Goal: Task Accomplishment & Management: Manage account settings

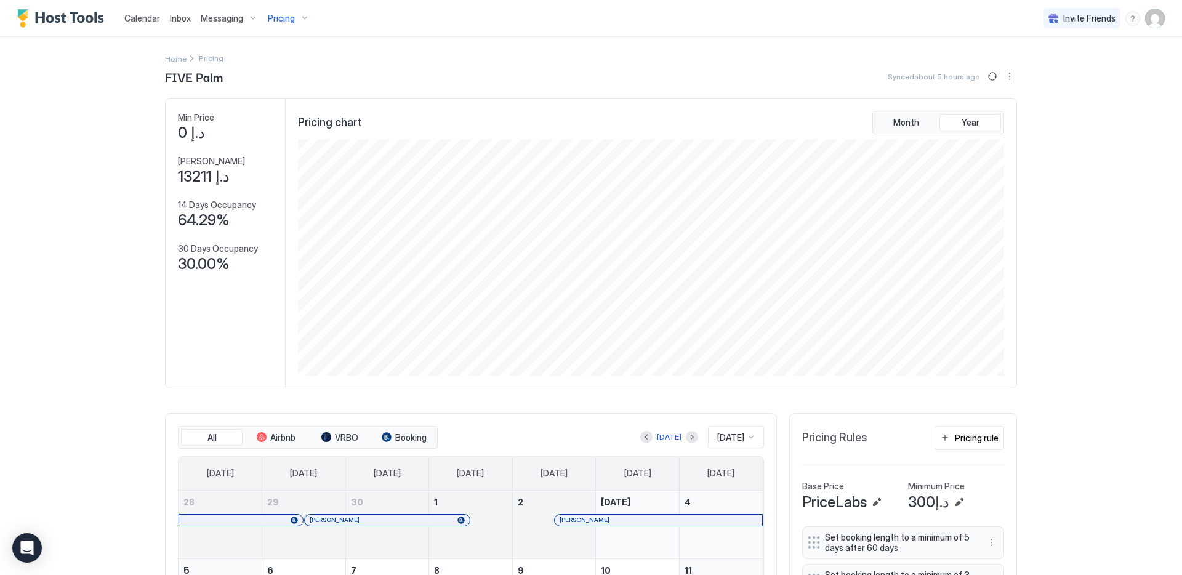
scroll to position [236, 709]
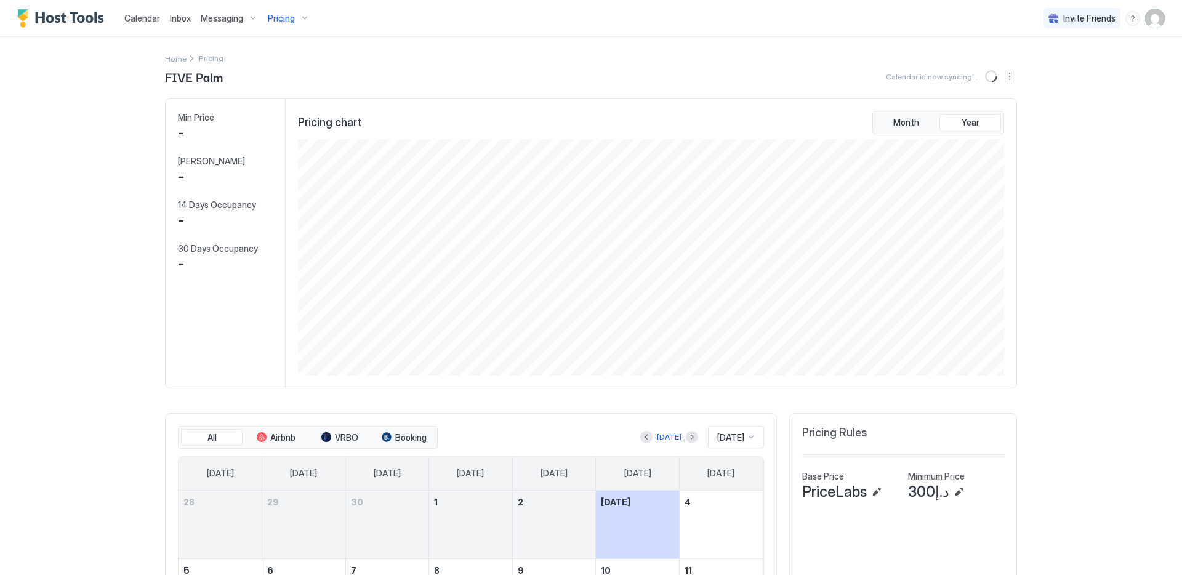
scroll to position [236, 709]
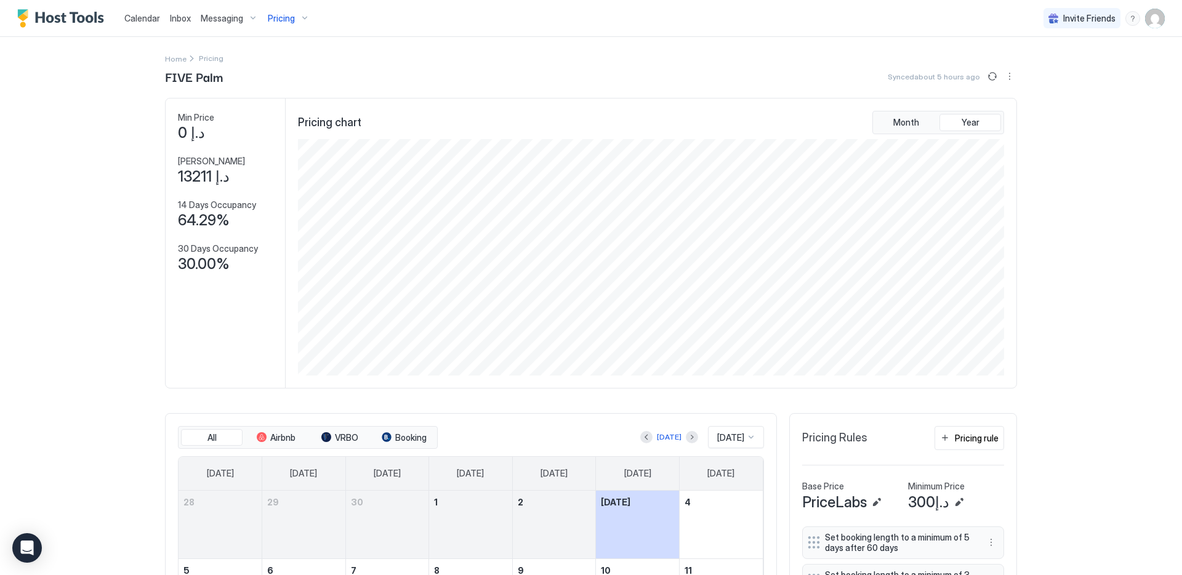
click at [292, 22] on div "Pricing" at bounding box center [289, 18] width 52 height 21
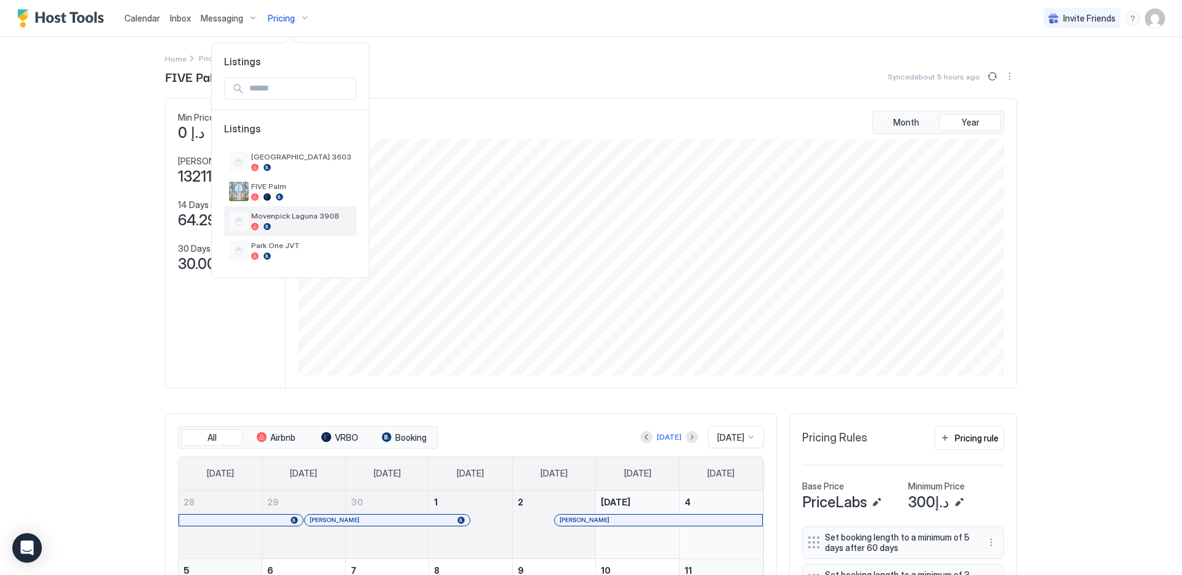
click at [290, 220] on div "Movenpick Laguna 3908" at bounding box center [301, 220] width 100 height 19
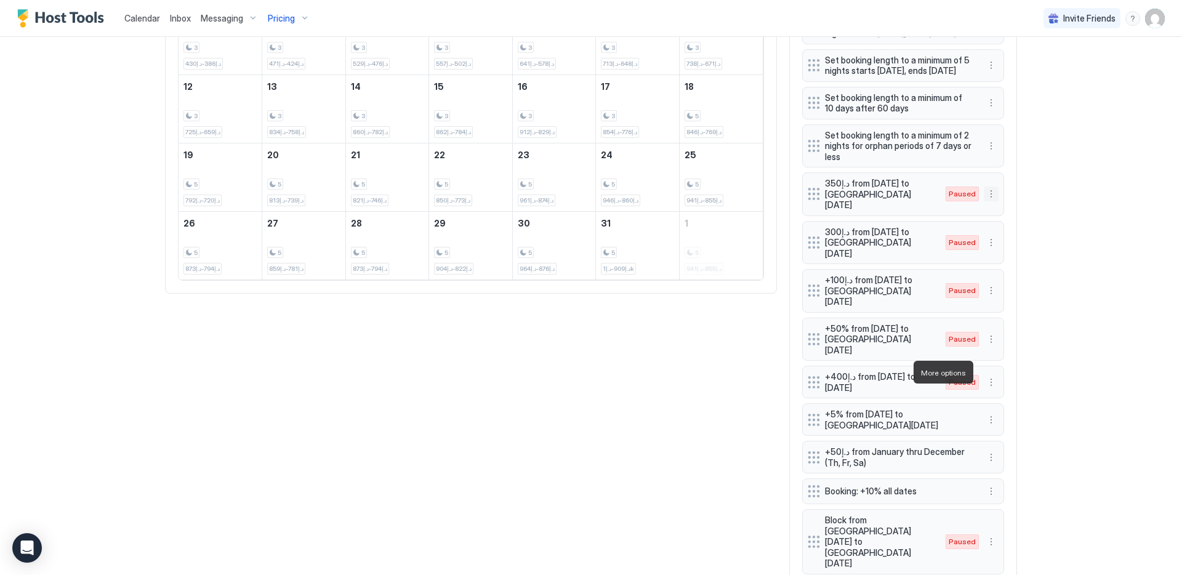
scroll to position [572, 0]
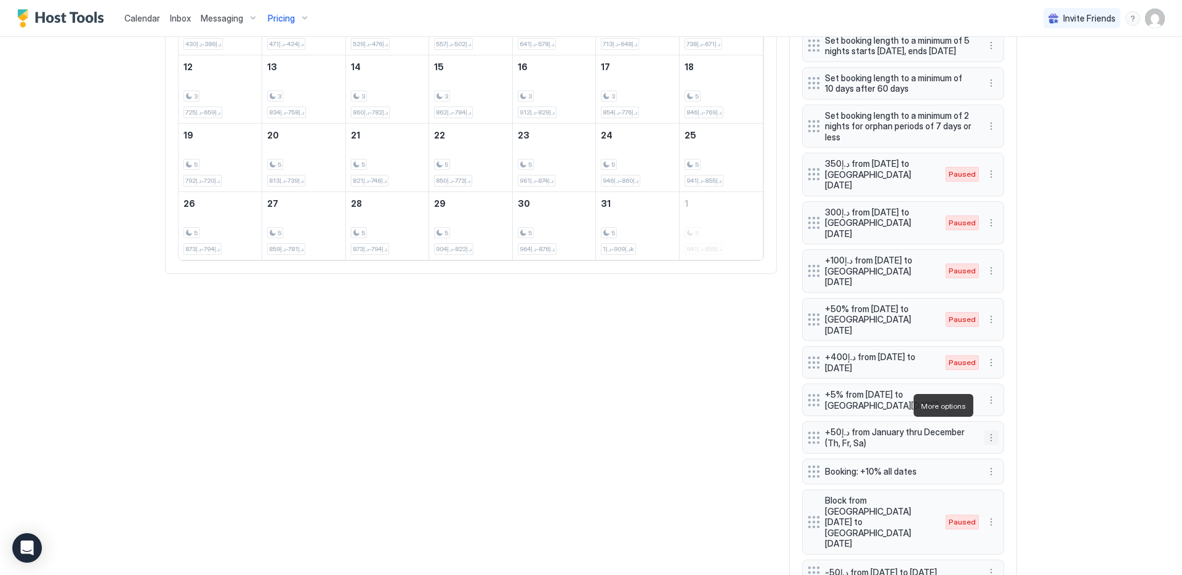
click at [986, 430] on button "More options" at bounding box center [991, 437] width 15 height 15
click at [996, 451] on div "Pause" at bounding box center [1003, 443] width 46 height 20
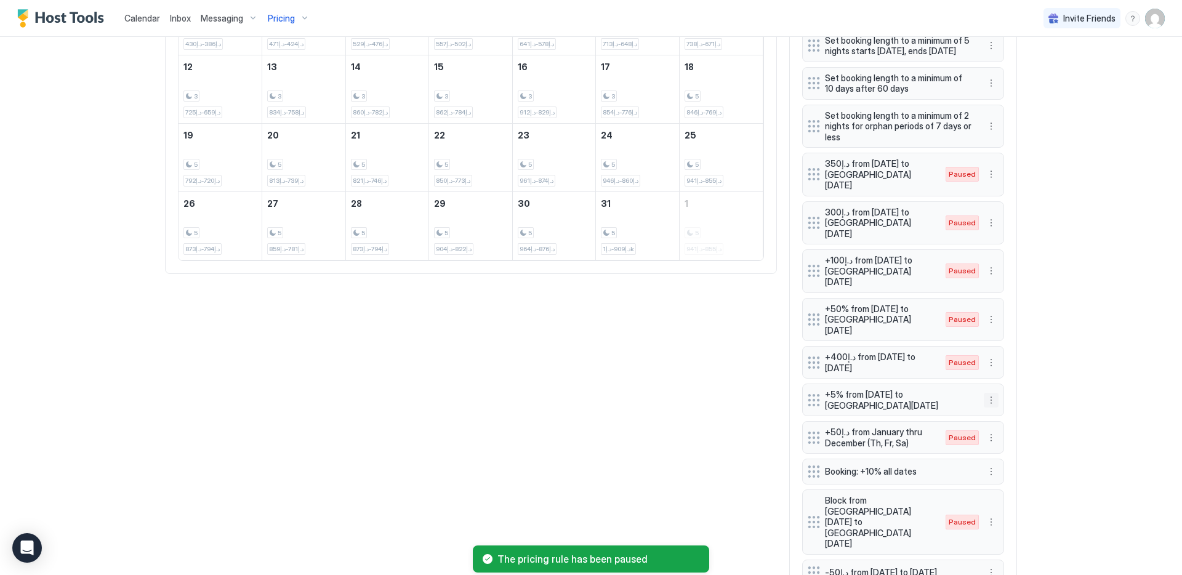
click at [989, 393] on button "More options" at bounding box center [991, 400] width 15 height 15
click at [1004, 403] on span "Pause" at bounding box center [1010, 404] width 22 height 9
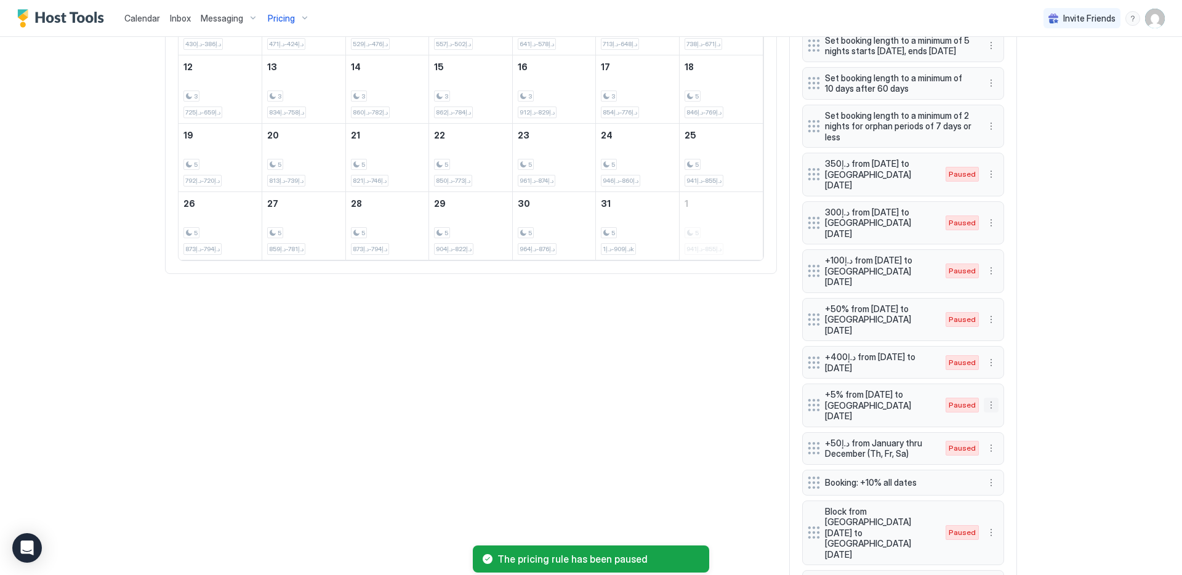
click at [986, 398] on button "More options" at bounding box center [991, 405] width 15 height 15
click at [999, 404] on span "Enable" at bounding box center [1011, 404] width 24 height 9
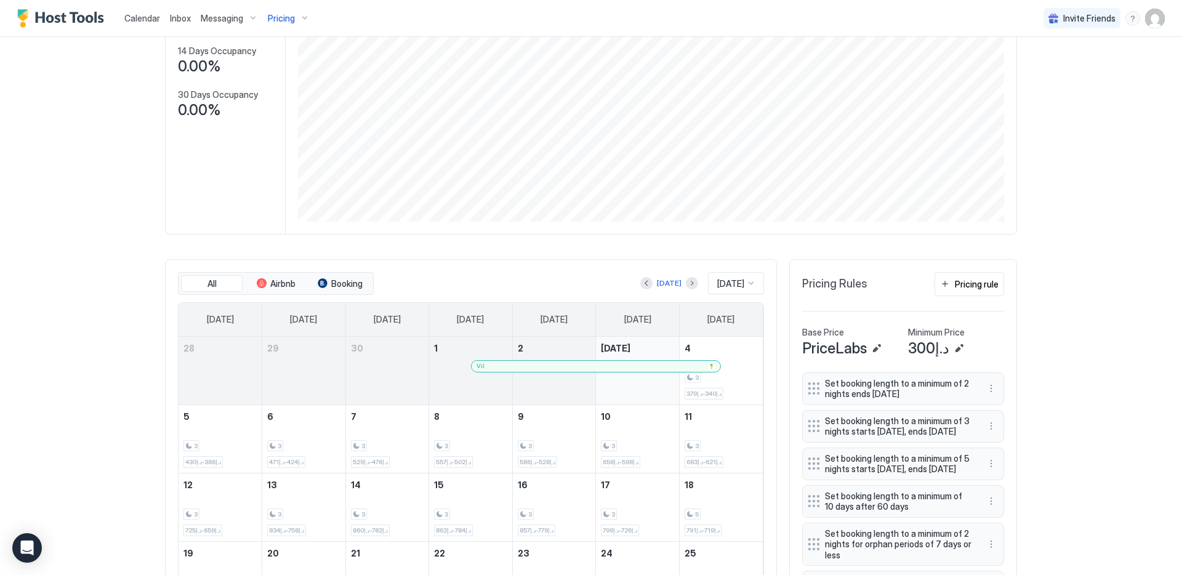
scroll to position [0, 0]
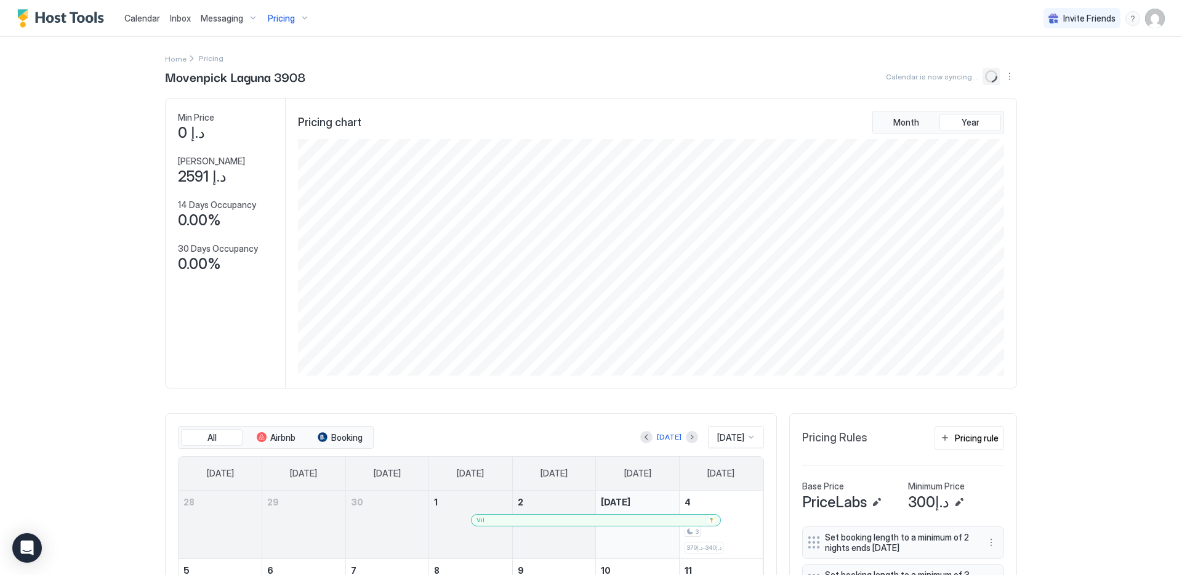
click at [986, 81] on circle "loading" at bounding box center [991, 76] width 12 height 12
click at [986, 78] on button "Sync prices" at bounding box center [992, 76] width 15 height 15
click at [297, 15] on div "Pricing" at bounding box center [289, 18] width 52 height 21
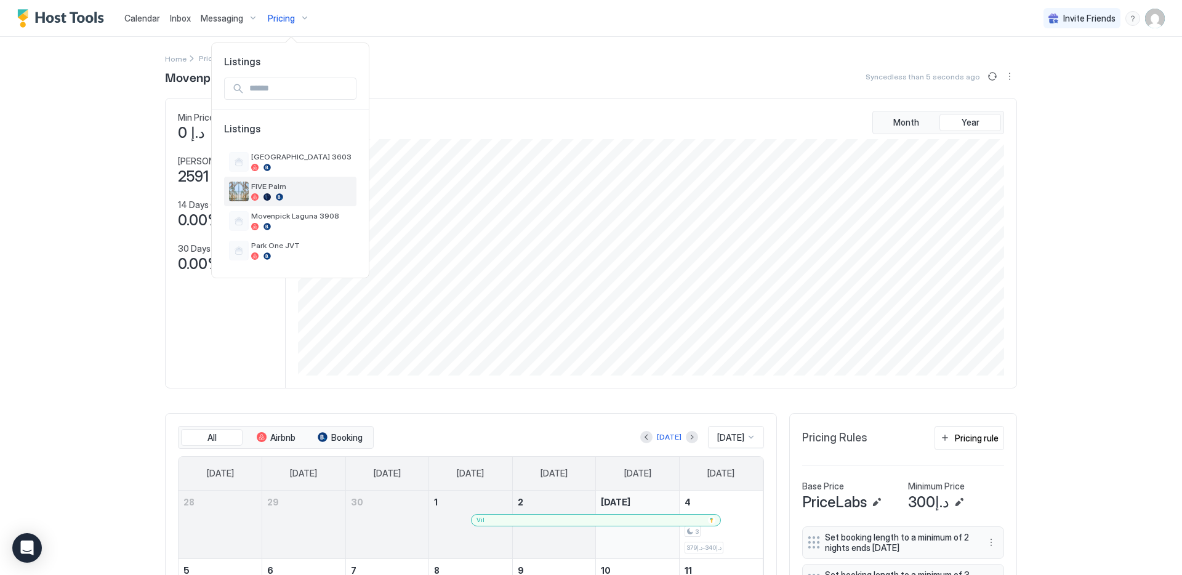
click at [276, 188] on span "FIVE Palm" at bounding box center [301, 186] width 100 height 9
